Goal: Task Accomplishment & Management: Manage account settings

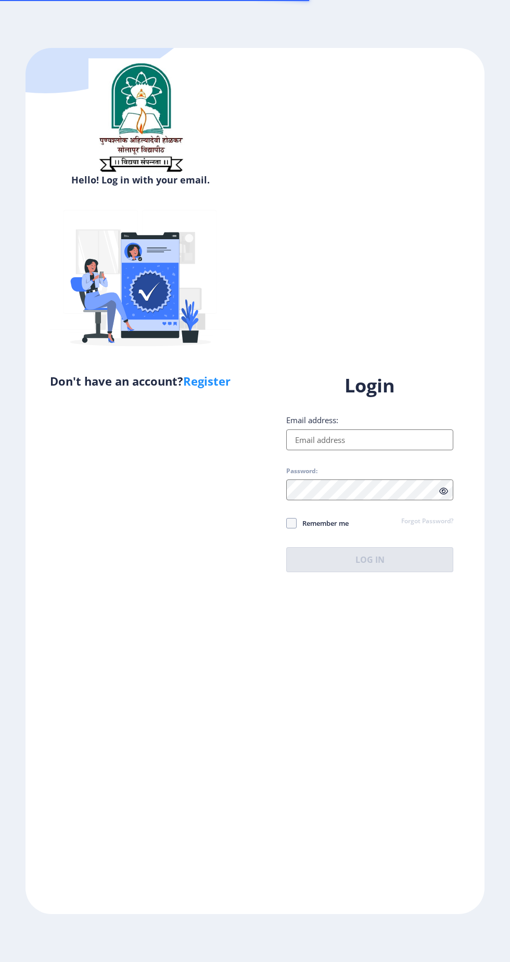
click at [349, 450] on input "Email address:" at bounding box center [369, 439] width 167 height 21
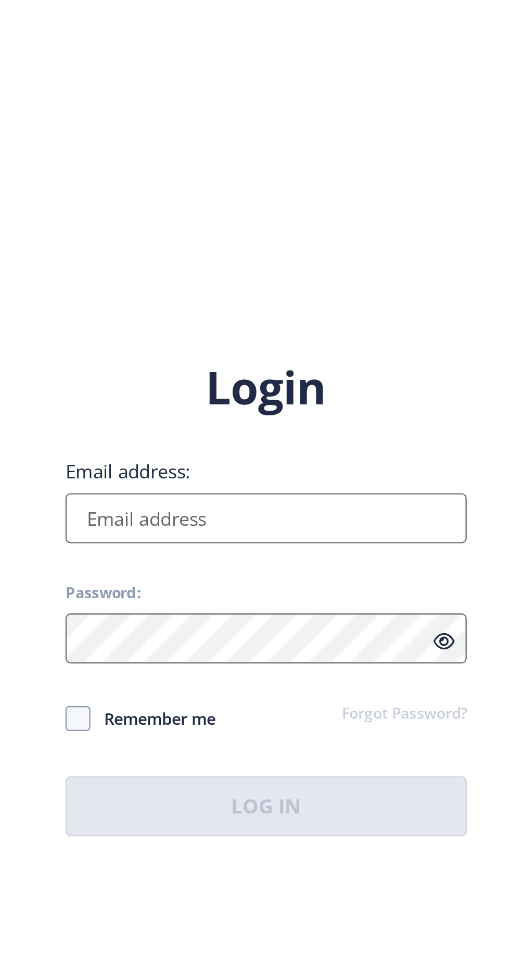
scroll to position [17, 0]
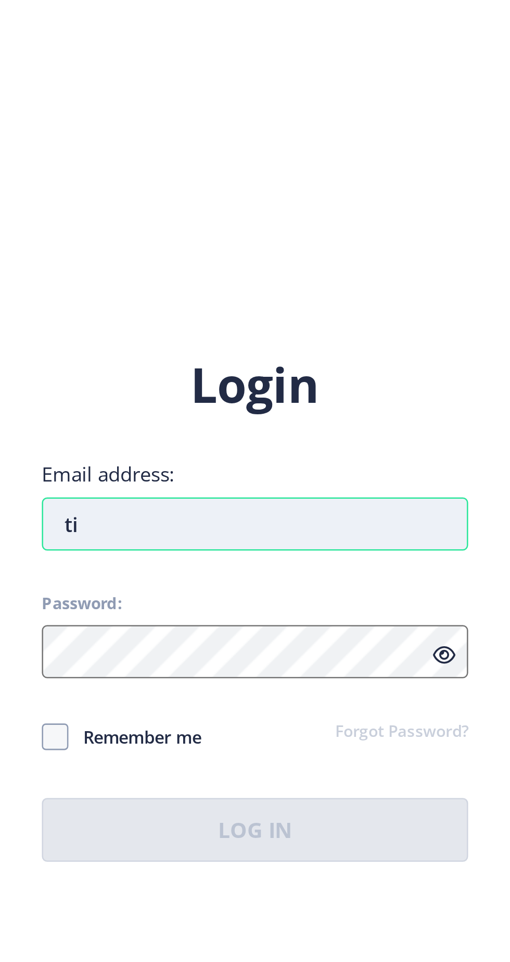
type input "t"
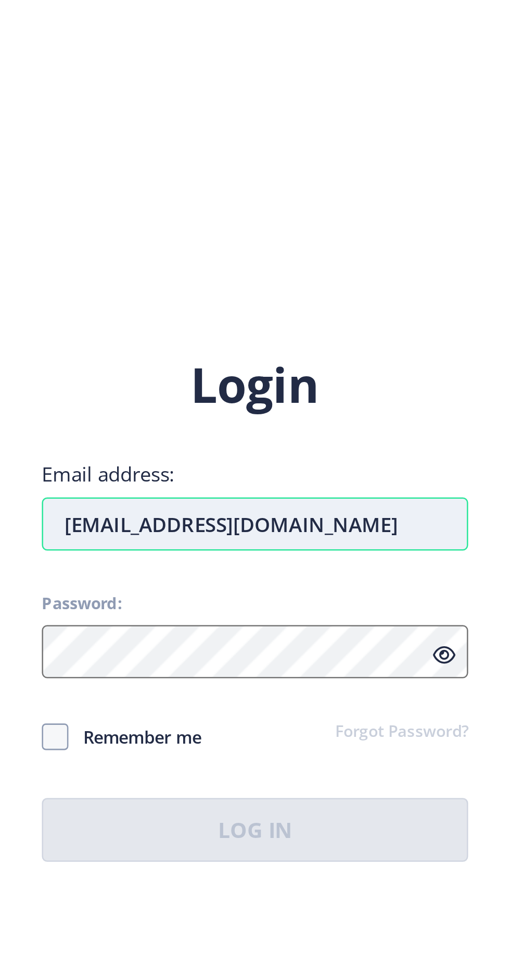
scroll to position [18, 0]
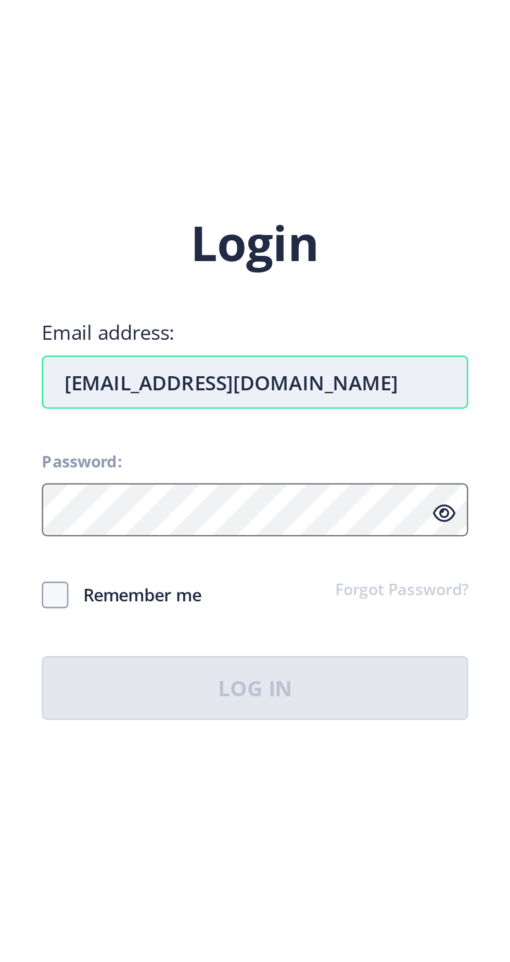
type input "[EMAIL_ADDRESS][DOMAIN_NAME]"
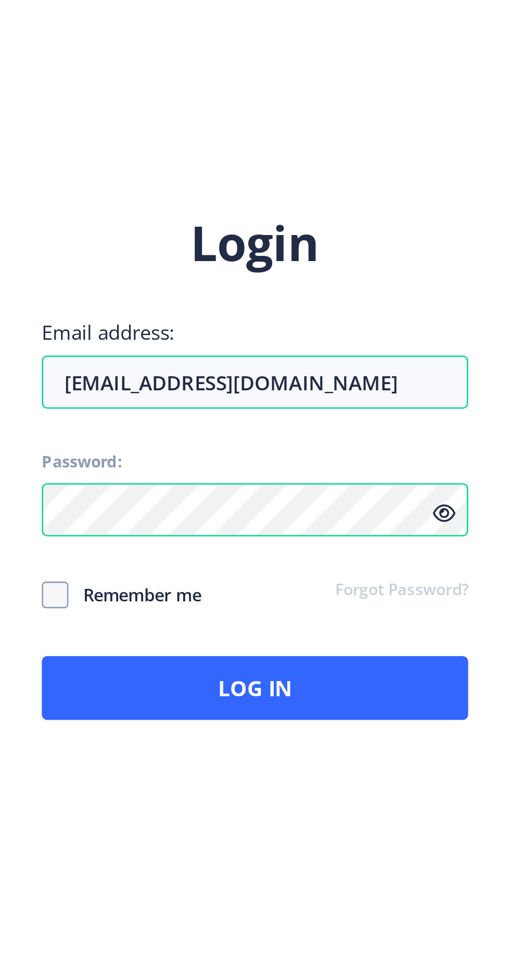
click at [323, 520] on span "Remember me" at bounding box center [323, 523] width 52 height 13
click at [287, 522] on input "Remember me" at bounding box center [286, 522] width 1 height 1
checkbox input "true"
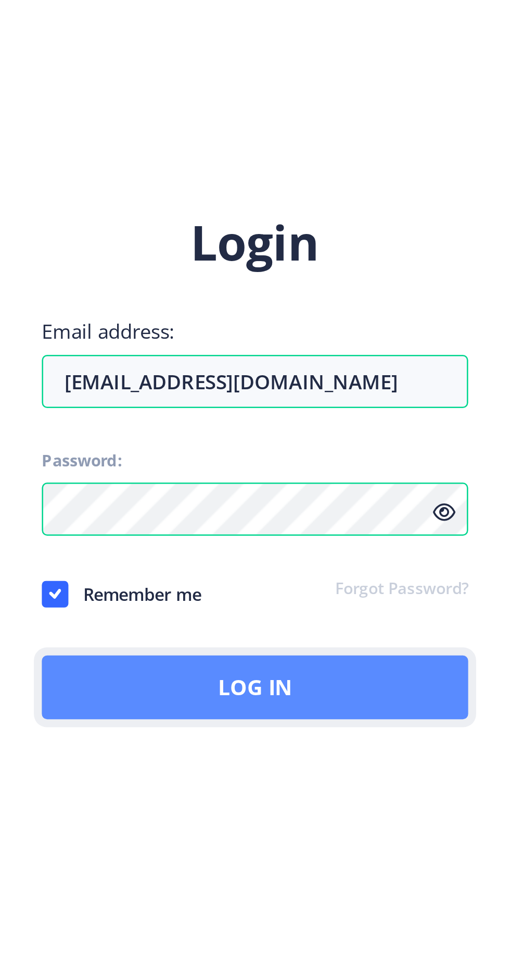
click at [384, 558] on button "Log In" at bounding box center [369, 559] width 167 height 25
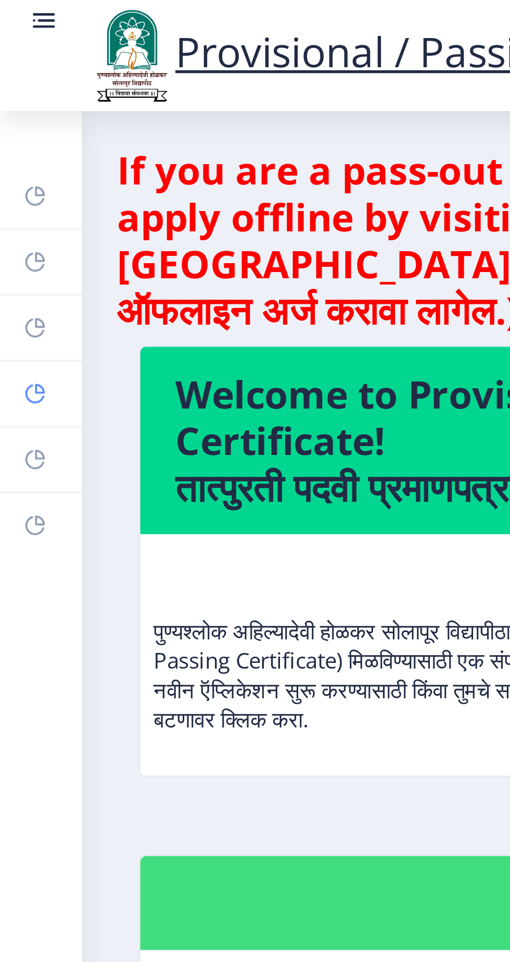
click at [11, 136] on rect at bounding box center [12, 140] width 8 height 8
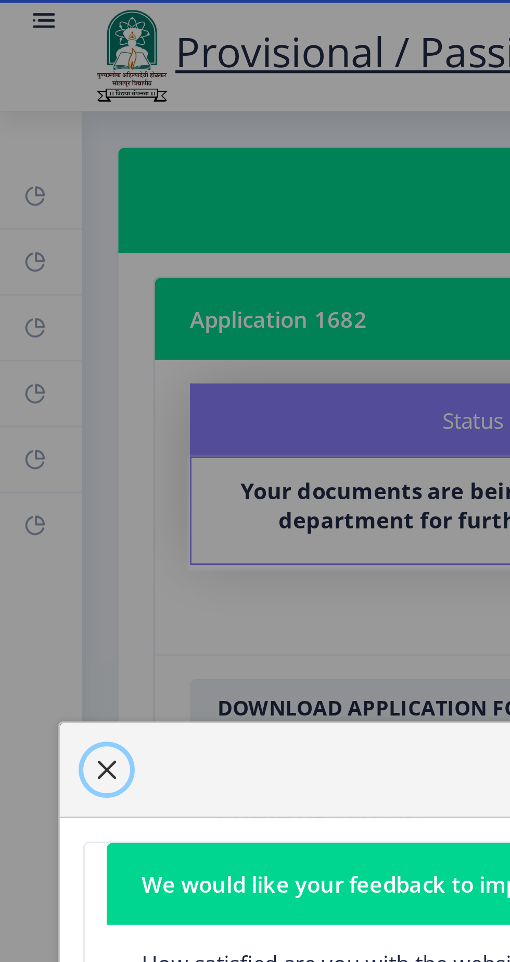
click at [35, 278] on span "button" at bounding box center [38, 274] width 8 height 8
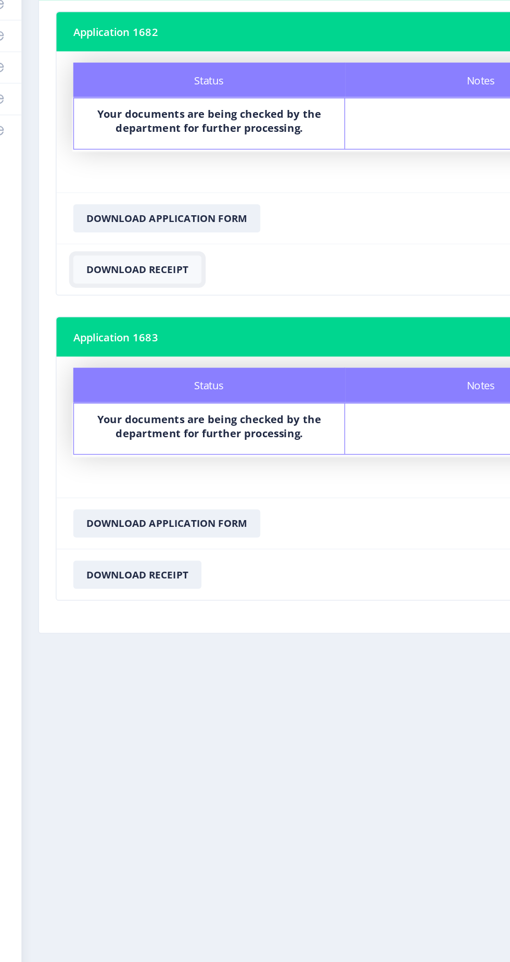
click at [136, 280] on button "Download Receipt" at bounding box center [115, 290] width 95 height 21
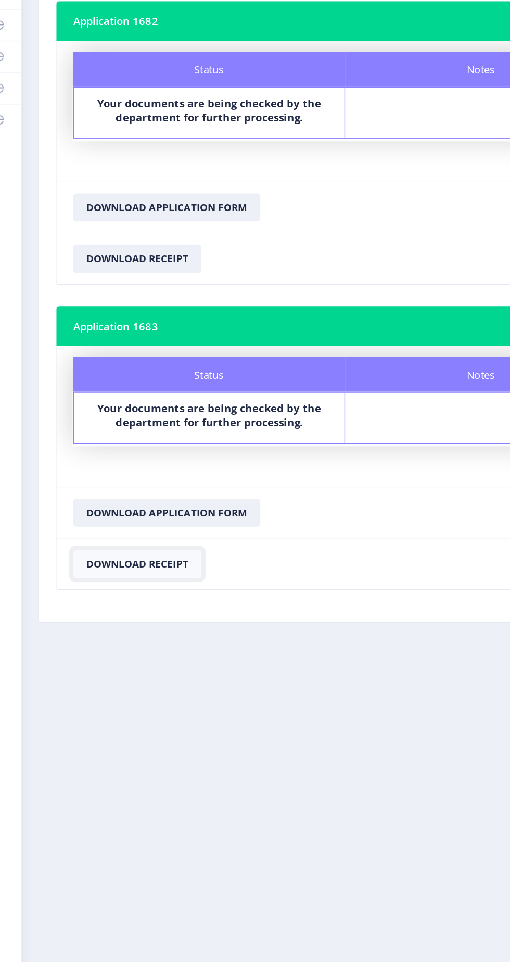
click at [163, 527] on button "Download Receipt" at bounding box center [115, 516] width 95 height 21
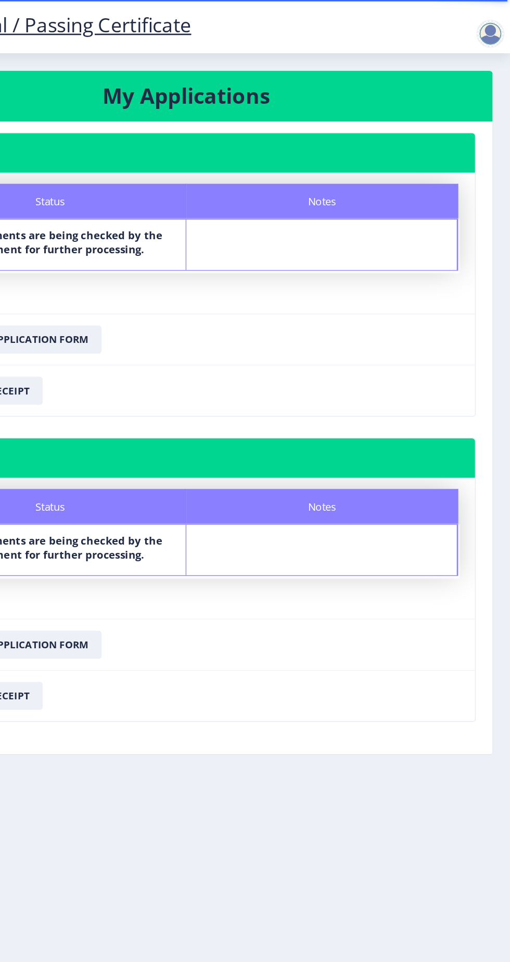
click at [500, 17] on div at bounding box center [495, 25] width 21 height 21
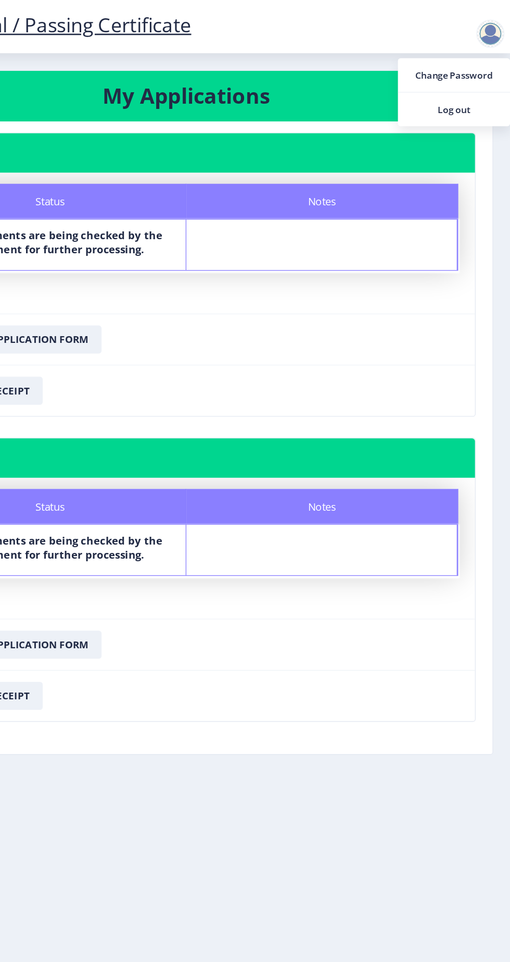
click at [502, 22] on div at bounding box center [495, 25] width 21 height 21
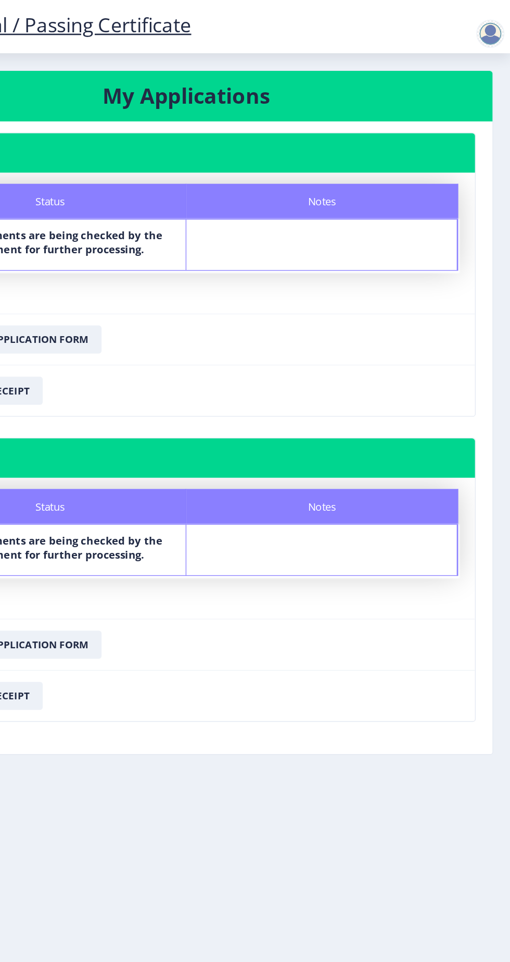
click at [490, 25] on div at bounding box center [495, 25] width 21 height 21
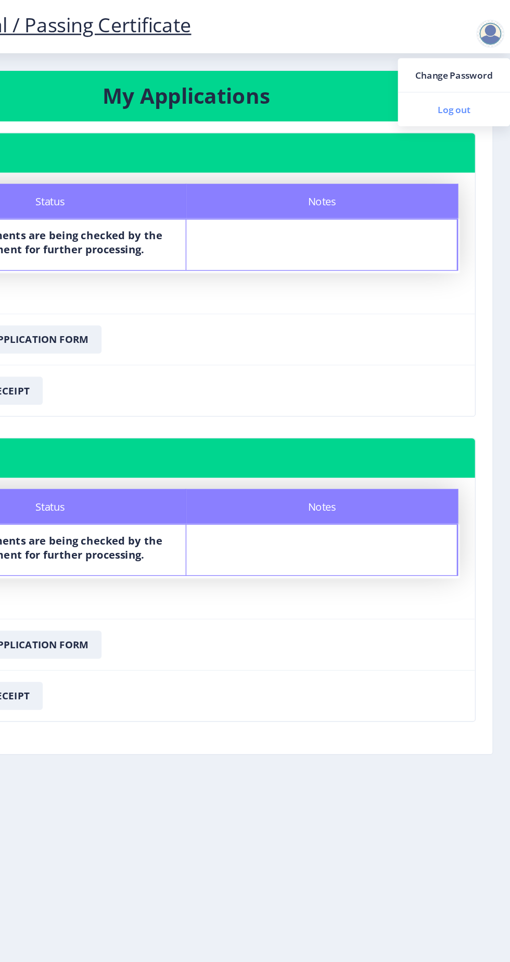
click at [481, 80] on span "Log out" at bounding box center [468, 81] width 67 height 13
